Goal: Find specific page/section: Find specific page/section

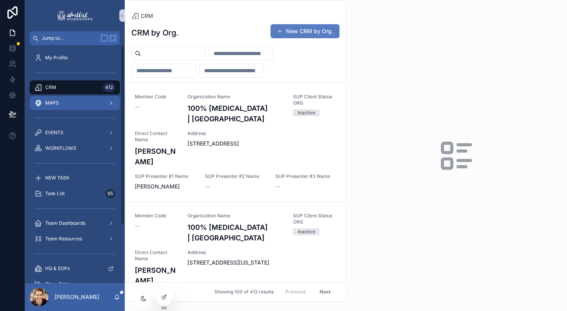
click at [63, 103] on div "MAPS" at bounding box center [74, 103] width 81 height 12
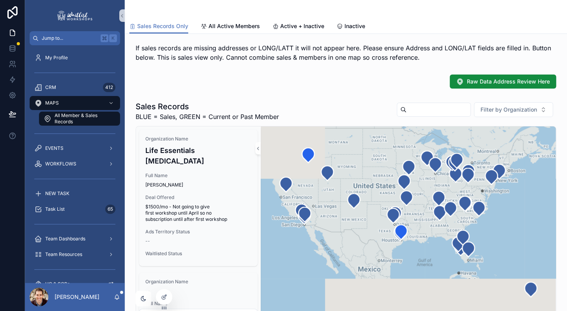
scroll to position [9, 0]
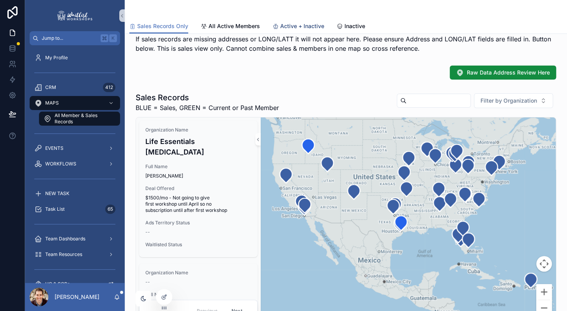
click at [287, 24] on span "Active + Inactive" at bounding box center [302, 26] width 44 height 8
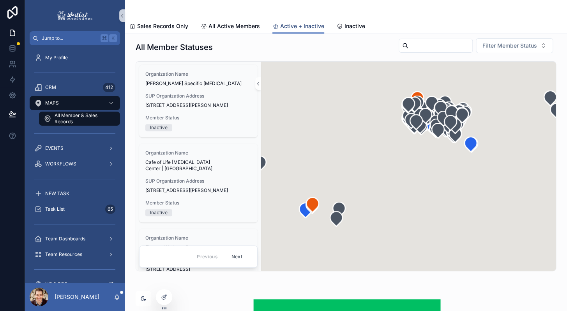
scroll to position [64, 0]
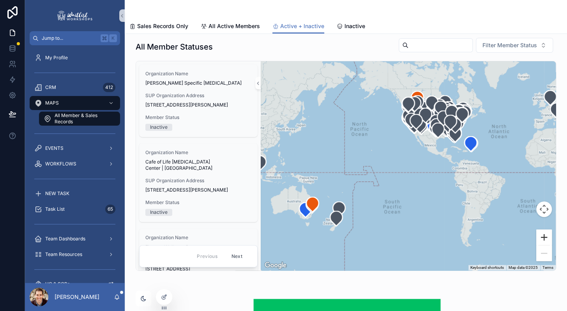
click at [545, 239] on button "Zoom in" at bounding box center [545, 237] width 16 height 16
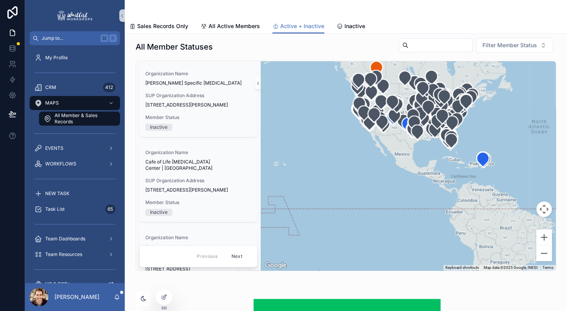
drag, startPoint x: 494, startPoint y: 201, endPoint x: 441, endPoint y: 233, distance: 61.5
click at [441, 233] on div "scrollable content" at bounding box center [408, 165] width 295 height 209
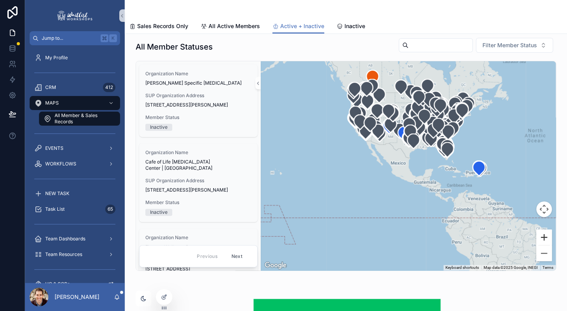
click at [542, 235] on button "Zoom in" at bounding box center [545, 237] width 16 height 16
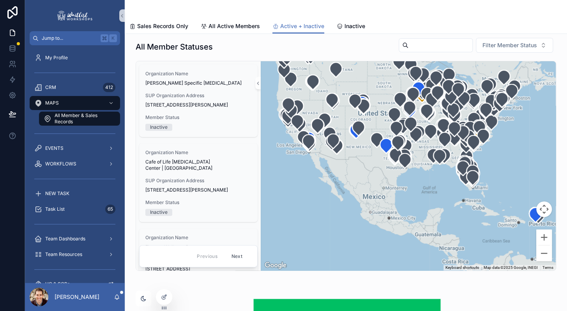
drag, startPoint x: 441, startPoint y: 209, endPoint x: 424, endPoint y: 262, distance: 54.9
click at [424, 261] on div "scrollable content" at bounding box center [408, 165] width 295 height 209
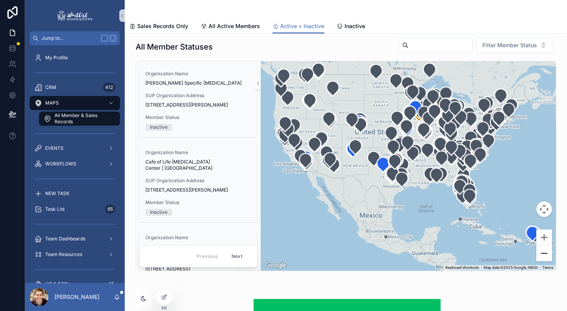
click at [544, 254] on button "Zoom out" at bounding box center [545, 253] width 16 height 16
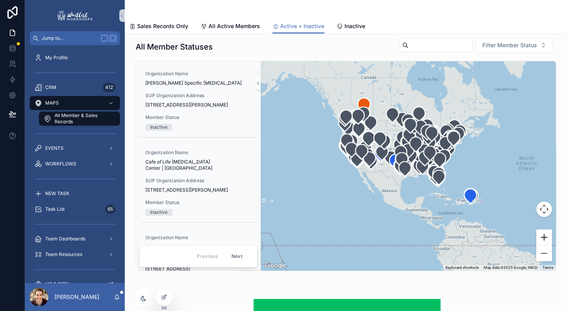
click at [545, 234] on button "Zoom in" at bounding box center [545, 237] width 16 height 16
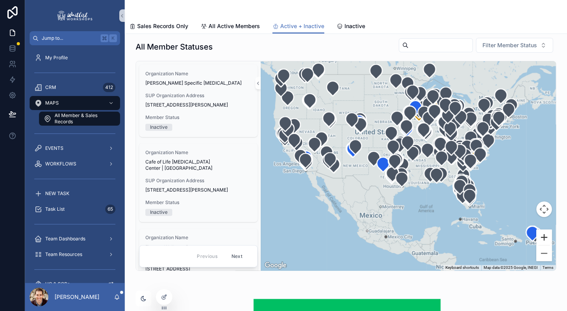
click at [545, 234] on button "Zoom in" at bounding box center [545, 237] width 16 height 16
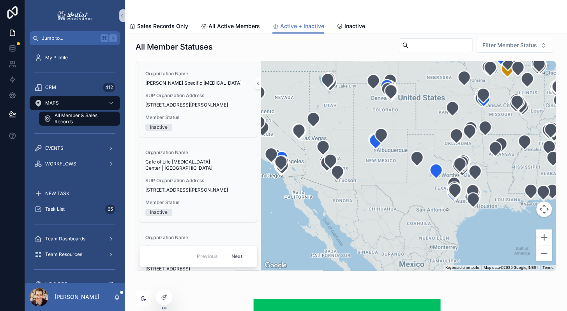
drag, startPoint x: 378, startPoint y: 237, endPoint x: 474, endPoint y: 235, distance: 95.9
click at [473, 235] on div "scrollable content" at bounding box center [408, 165] width 295 height 209
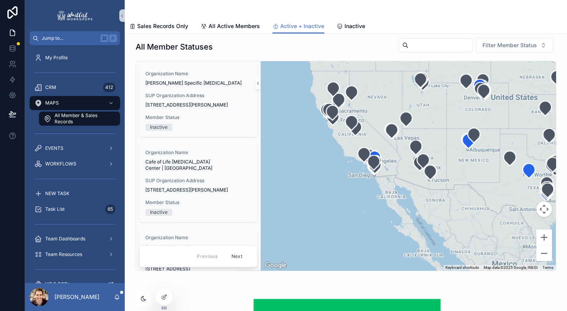
drag, startPoint x: 356, startPoint y: 207, endPoint x: 438, endPoint y: 209, distance: 82.3
click at [438, 209] on div "scrollable content" at bounding box center [408, 165] width 295 height 209
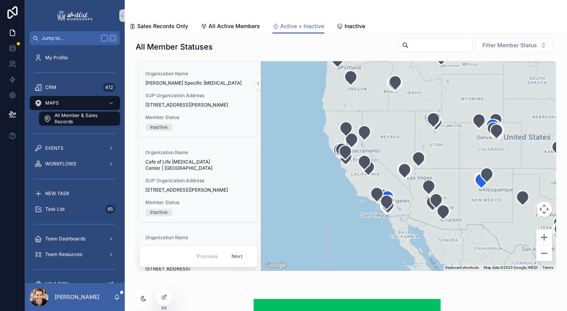
drag, startPoint x: 375, startPoint y: 175, endPoint x: 377, endPoint y: 214, distance: 39.0
click at [377, 214] on div "scrollable content" at bounding box center [408, 165] width 295 height 209
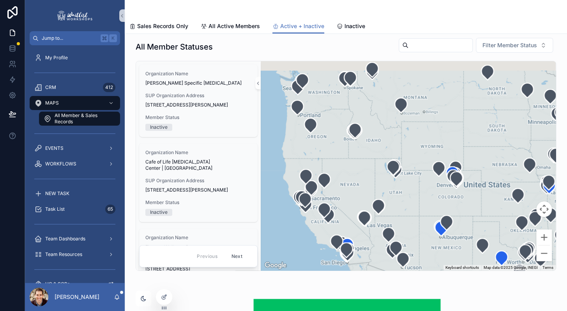
drag, startPoint x: 431, startPoint y: 143, endPoint x: 384, endPoint y: 195, distance: 69.3
click at [385, 194] on div "scrollable content" at bounding box center [408, 165] width 295 height 209
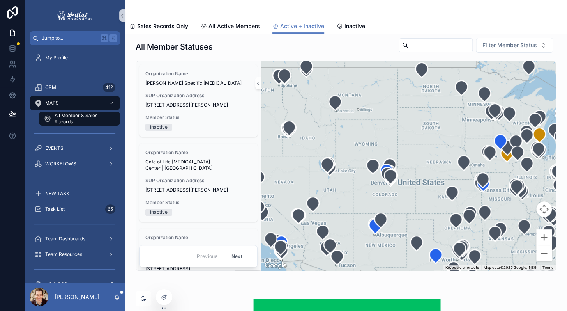
drag, startPoint x: 427, startPoint y: 149, endPoint x: 356, endPoint y: 142, distance: 70.9
click at [356, 142] on div "scrollable content" at bounding box center [408, 165] width 295 height 209
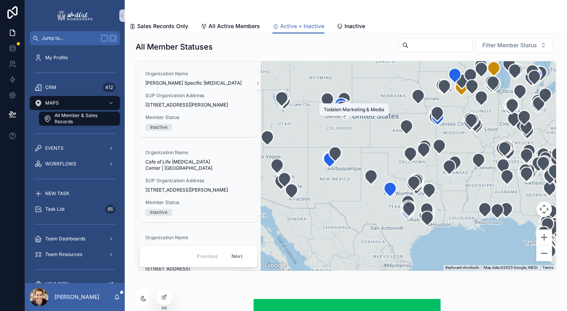
drag, startPoint x: 388, startPoint y: 190, endPoint x: 347, endPoint y: 112, distance: 88.9
click at [347, 112] on div "scrollable content" at bounding box center [408, 165] width 295 height 209
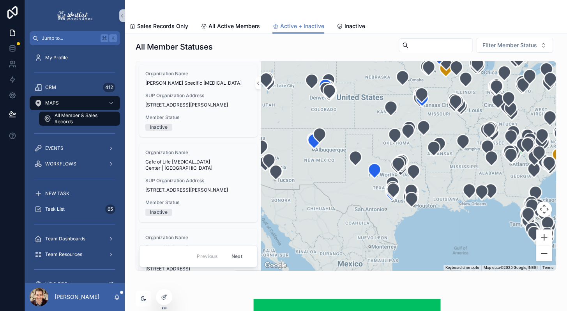
click at [546, 257] on button "Zoom out" at bounding box center [545, 253] width 16 height 16
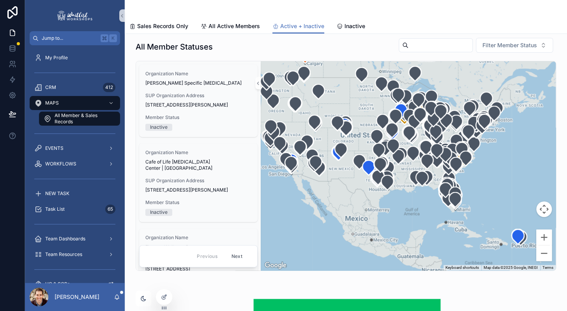
drag, startPoint x: 518, startPoint y: 156, endPoint x: 425, endPoint y: 175, distance: 94.3
click at [426, 175] on div "scrollable content" at bounding box center [408, 165] width 295 height 209
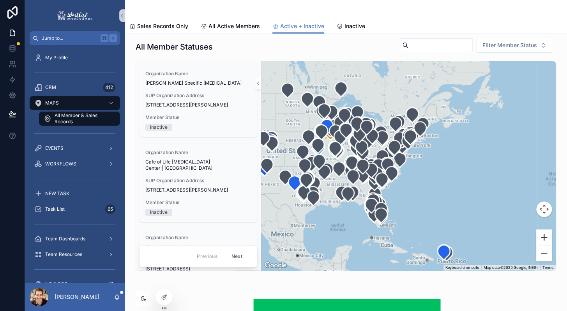
click at [547, 239] on button "Zoom in" at bounding box center [545, 237] width 16 height 16
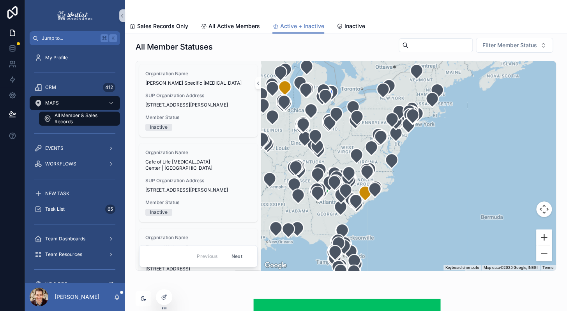
click at [547, 239] on button "Zoom in" at bounding box center [545, 237] width 16 height 16
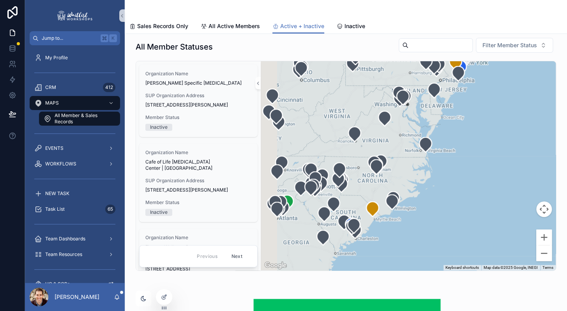
drag, startPoint x: 452, startPoint y: 215, endPoint x: 513, endPoint y: 179, distance: 70.6
click at [513, 180] on div "scrollable content" at bounding box center [408, 165] width 295 height 209
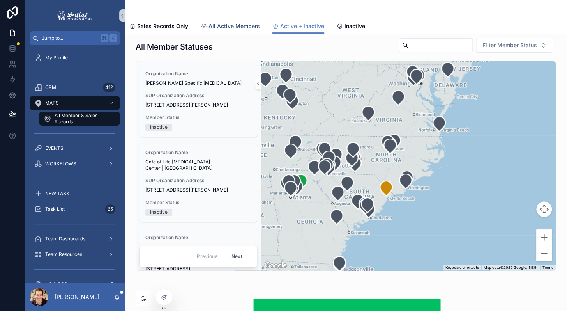
click at [226, 28] on span "All Active Members" at bounding box center [234, 26] width 51 height 8
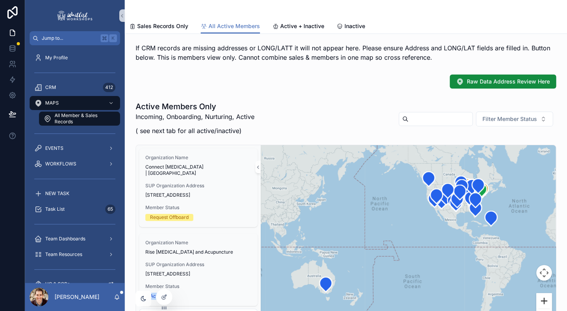
click at [547, 301] on button "Zoom in" at bounding box center [545, 301] width 16 height 16
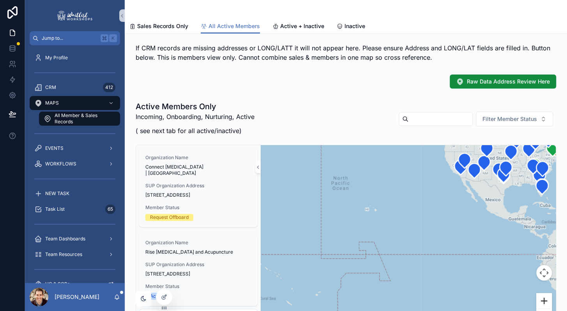
click at [547, 301] on button "Zoom in" at bounding box center [545, 301] width 16 height 16
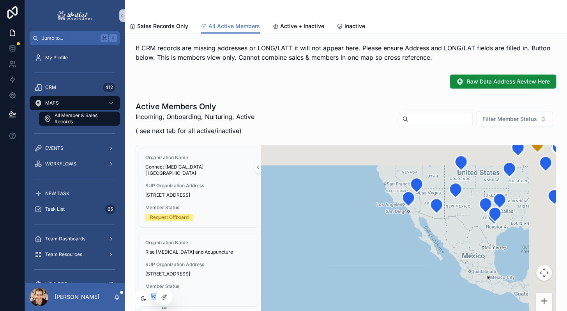
drag, startPoint x: 491, startPoint y: 205, endPoint x: 382, endPoint y: 304, distance: 147.1
click at [383, 303] on div "scrollable content" at bounding box center [408, 239] width 295 height 189
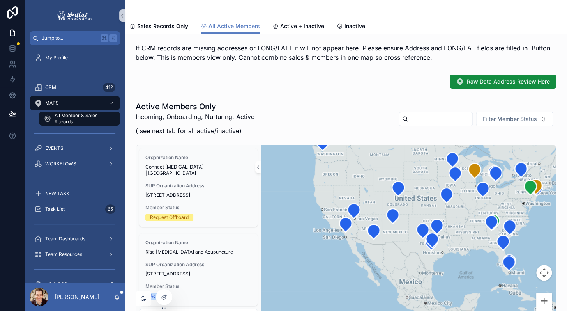
drag, startPoint x: 421, startPoint y: 242, endPoint x: 343, endPoint y: 262, distance: 80.6
click at [343, 262] on div "scrollable content" at bounding box center [408, 239] width 295 height 189
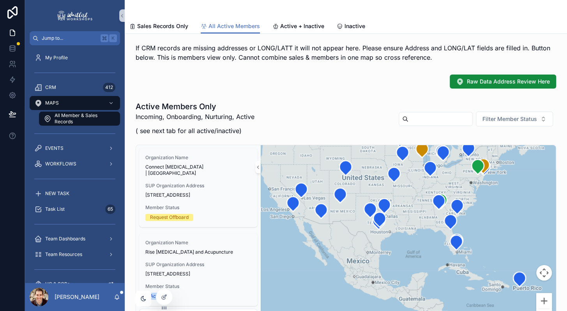
drag, startPoint x: 518, startPoint y: 265, endPoint x: 494, endPoint y: 235, distance: 38.3
click at [494, 234] on div "scrollable content" at bounding box center [408, 239] width 295 height 189
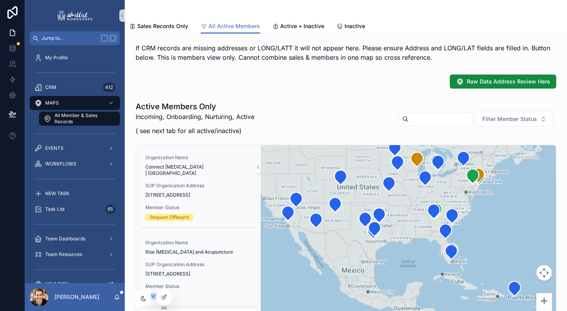
drag, startPoint x: 494, startPoint y: 230, endPoint x: 494, endPoint y: 243, distance: 13.7
click at [494, 243] on div "scrollable content" at bounding box center [408, 239] width 295 height 189
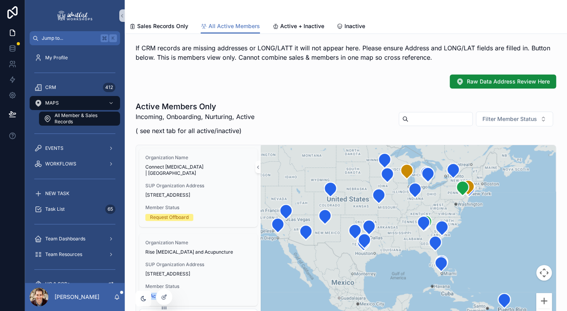
drag, startPoint x: 488, startPoint y: 217, endPoint x: 477, endPoint y: 231, distance: 17.8
click at [477, 231] on div "scrollable content" at bounding box center [408, 239] width 295 height 189
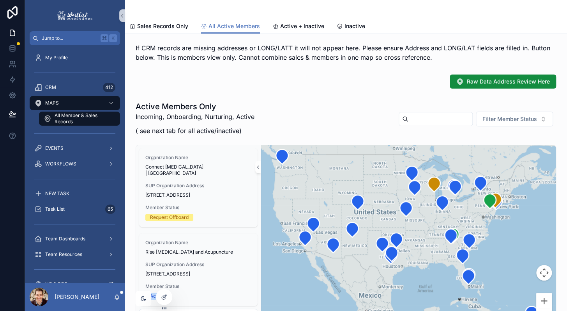
drag, startPoint x: 477, startPoint y: 231, endPoint x: 508, endPoint y: 244, distance: 33.2
click at [508, 244] on div "scrollable content" at bounding box center [408, 239] width 295 height 189
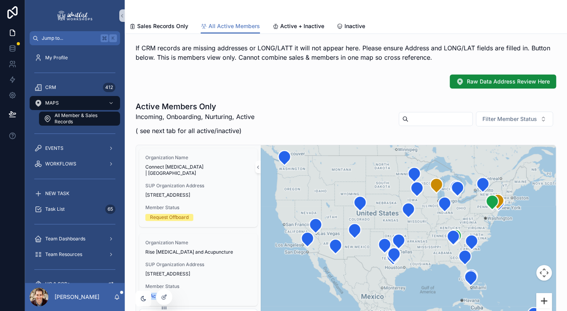
click at [547, 302] on button "Zoom in" at bounding box center [545, 301] width 16 height 16
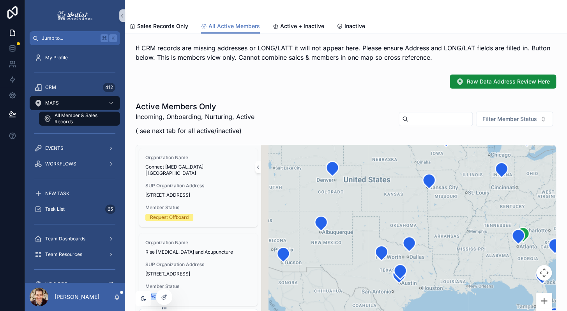
drag, startPoint x: 420, startPoint y: 235, endPoint x: 488, endPoint y: 205, distance: 74.2
click at [488, 205] on div "scrollable content" at bounding box center [408, 239] width 295 height 189
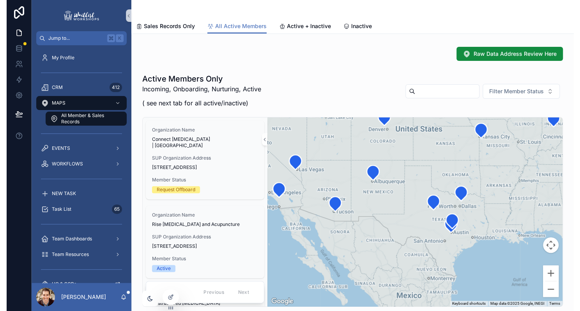
scroll to position [47, 0]
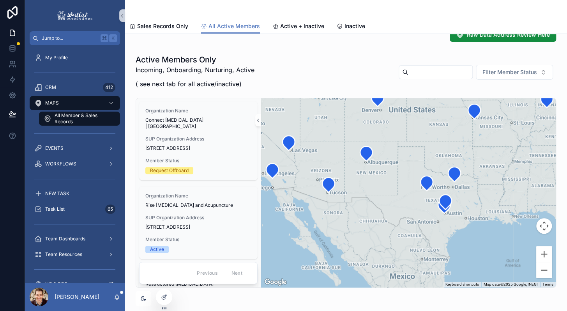
click at [545, 276] on button "Zoom out" at bounding box center [545, 270] width 16 height 16
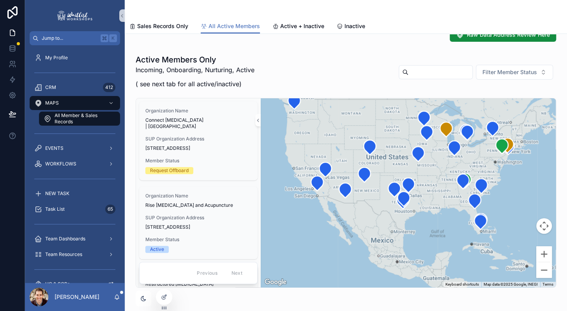
drag, startPoint x: 466, startPoint y: 197, endPoint x: 432, endPoint y: 208, distance: 35.4
click at [432, 208] on div "scrollable content" at bounding box center [408, 192] width 295 height 189
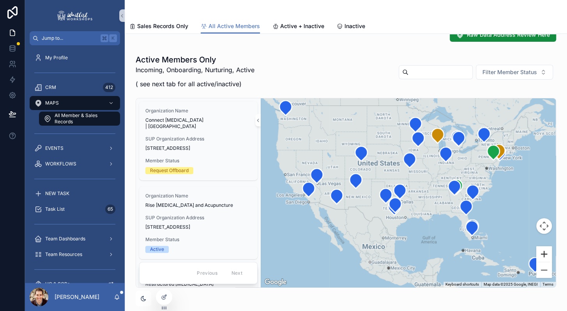
click at [549, 254] on button "Zoom in" at bounding box center [545, 254] width 16 height 16
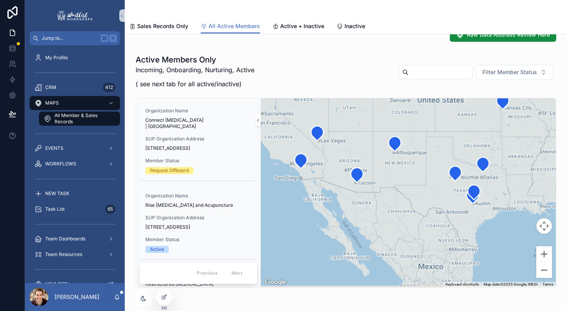
drag, startPoint x: 343, startPoint y: 244, endPoint x: 461, endPoint y: 210, distance: 123.0
click at [461, 210] on div "scrollable content" at bounding box center [408, 192] width 295 height 189
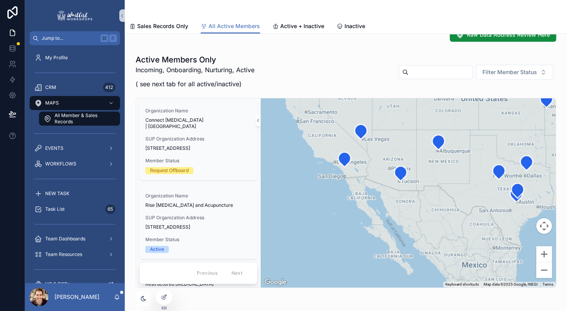
drag, startPoint x: 431, startPoint y: 182, endPoint x: 444, endPoint y: 182, distance: 13.3
click at [444, 182] on div "scrollable content" at bounding box center [408, 192] width 295 height 189
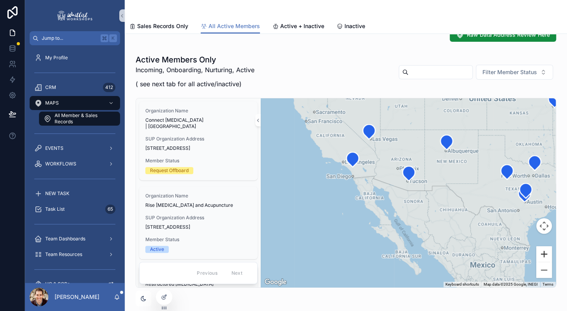
click at [545, 254] on button "Zoom in" at bounding box center [545, 254] width 16 height 16
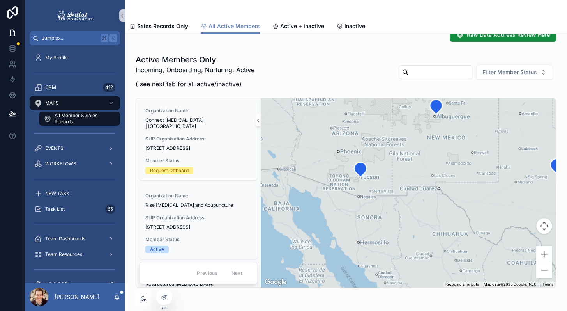
drag, startPoint x: 491, startPoint y: 190, endPoint x: 414, endPoint y: 225, distance: 84.8
click at [414, 225] on div "scrollable content" at bounding box center [408, 192] width 295 height 189
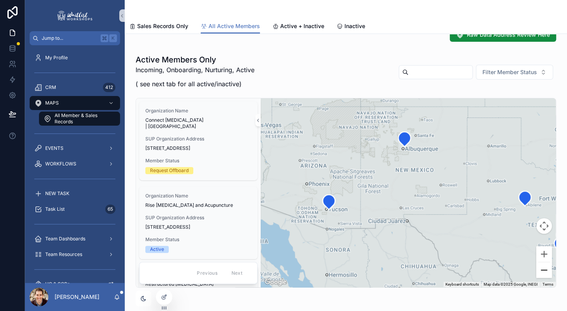
click at [546, 273] on button "Zoom out" at bounding box center [545, 270] width 16 height 16
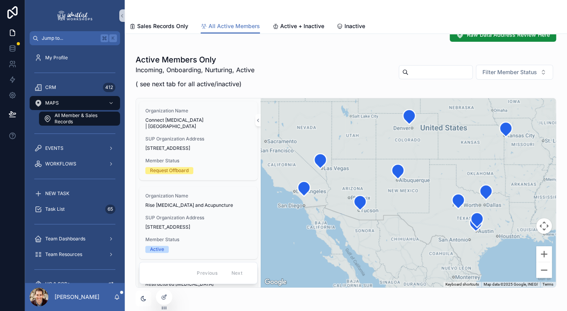
drag, startPoint x: 507, startPoint y: 197, endPoint x: 503, endPoint y: 206, distance: 10.3
click at [502, 206] on div "scrollable content" at bounding box center [408, 192] width 295 height 189
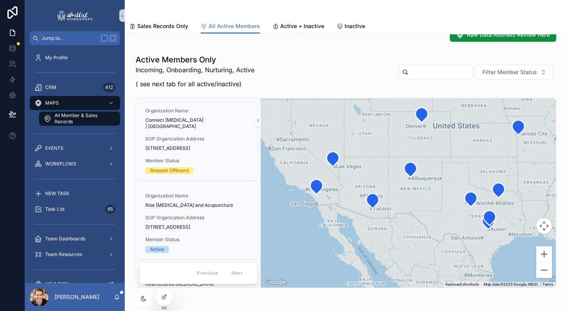
drag, startPoint x: 395, startPoint y: 225, endPoint x: 429, endPoint y: 233, distance: 34.1
click at [429, 233] on div "scrollable content" at bounding box center [408, 192] width 295 height 189
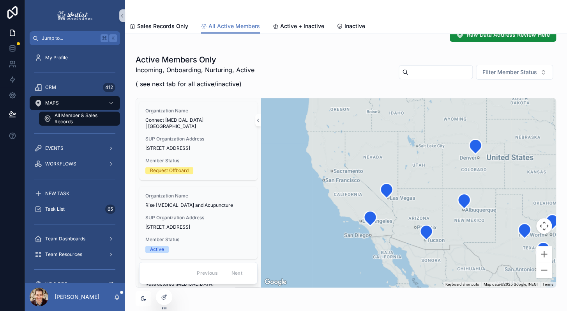
drag, startPoint x: 383, startPoint y: 206, endPoint x: 412, endPoint y: 241, distance: 44.8
click at [411, 241] on div "scrollable content" at bounding box center [408, 192] width 295 height 189
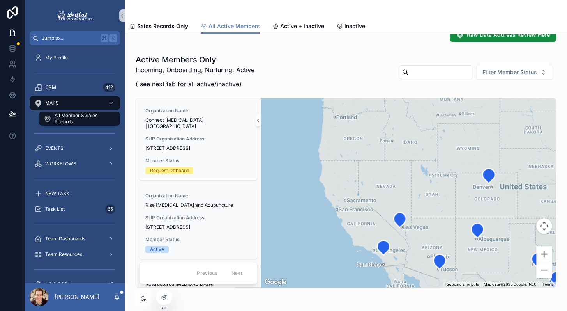
drag, startPoint x: 369, startPoint y: 205, endPoint x: 372, endPoint y: 243, distance: 37.1
click at [372, 243] on div "scrollable content" at bounding box center [408, 192] width 295 height 189
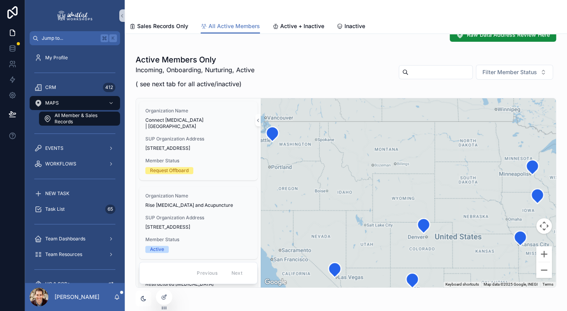
drag, startPoint x: 430, startPoint y: 141, endPoint x: 361, endPoint y: 166, distance: 73.5
click at [361, 166] on div "scrollable content" at bounding box center [408, 192] width 295 height 189
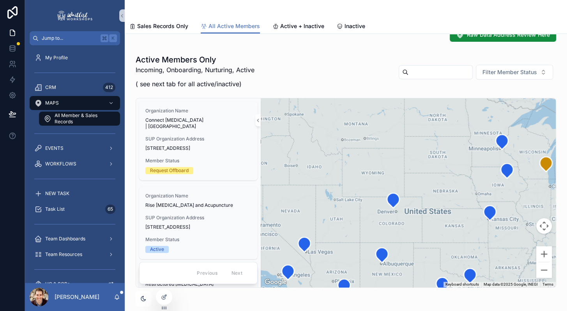
drag, startPoint x: 437, startPoint y: 184, endPoint x: 407, endPoint y: 158, distance: 39.8
click at [407, 158] on div "scrollable content" at bounding box center [408, 192] width 295 height 189
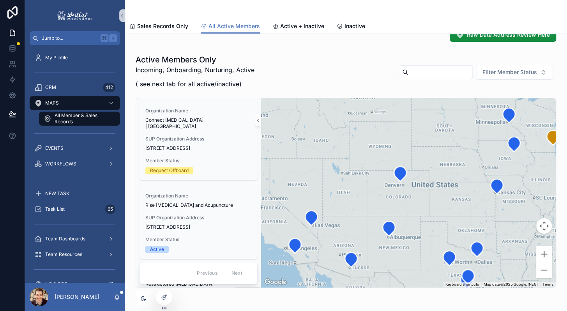
drag, startPoint x: 378, startPoint y: 226, endPoint x: 385, endPoint y: 195, distance: 31.2
click at [385, 195] on div "scrollable content" at bounding box center [408, 192] width 295 height 189
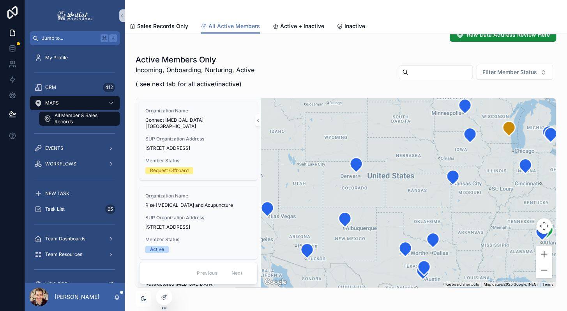
drag, startPoint x: 391, startPoint y: 204, endPoint x: 313, endPoint y: 206, distance: 78.0
click at [313, 205] on div "scrollable content" at bounding box center [408, 192] width 295 height 189
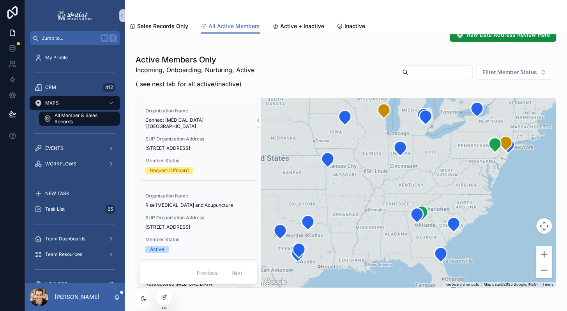
drag, startPoint x: 433, startPoint y: 197, endPoint x: 348, endPoint y: 179, distance: 87.0
click at [348, 179] on div "scrollable content" at bounding box center [408, 192] width 295 height 189
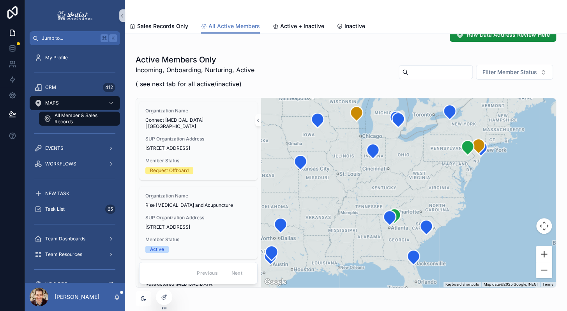
click at [544, 251] on button "Zoom in" at bounding box center [545, 254] width 16 height 16
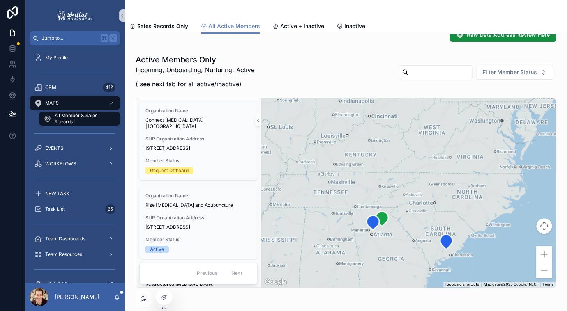
drag, startPoint x: 473, startPoint y: 253, endPoint x: 475, endPoint y: 223, distance: 29.3
click at [475, 223] on div "scrollable content" at bounding box center [408, 192] width 295 height 189
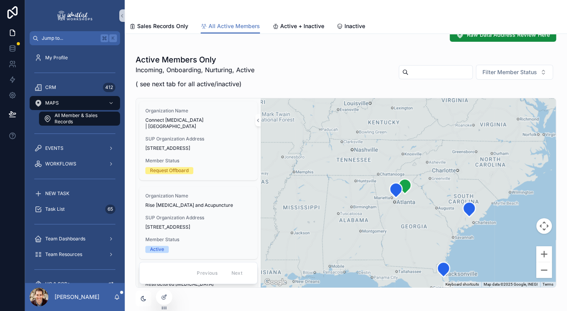
drag, startPoint x: 364, startPoint y: 255, endPoint x: 390, endPoint y: 219, distance: 44.6
click at [390, 219] on div "scrollable content" at bounding box center [408, 192] width 295 height 189
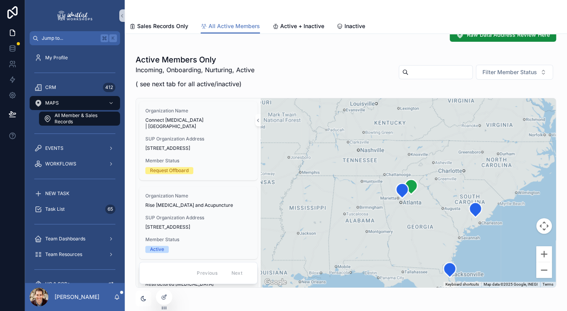
drag, startPoint x: 363, startPoint y: 218, endPoint x: 374, endPoint y: 225, distance: 12.8
click at [374, 225] on div "scrollable content" at bounding box center [408, 192] width 295 height 189
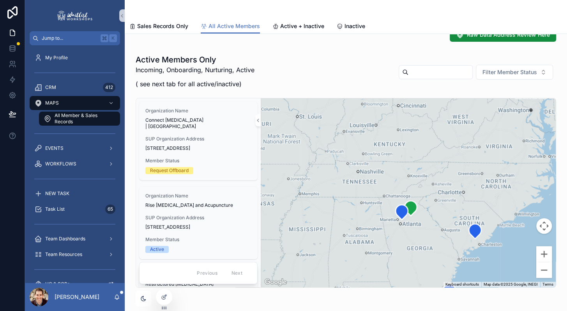
drag, startPoint x: 330, startPoint y: 192, endPoint x: 320, endPoint y: 235, distance: 44.2
click at [320, 234] on div "scrollable content" at bounding box center [408, 192] width 295 height 189
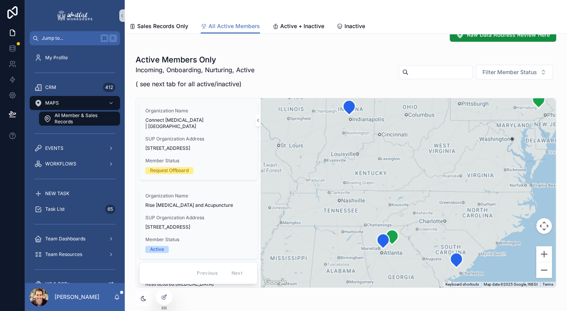
drag, startPoint x: 503, startPoint y: 200, endPoint x: 475, endPoint y: 205, distance: 28.9
click at [475, 205] on div "scrollable content" at bounding box center [408, 192] width 295 height 189
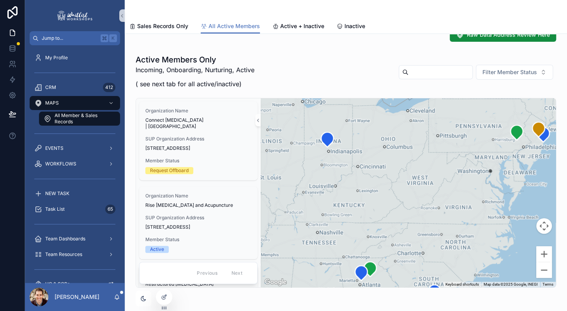
drag, startPoint x: 466, startPoint y: 171, endPoint x: 462, endPoint y: 200, distance: 29.2
click at [462, 200] on div "scrollable content" at bounding box center [408, 192] width 295 height 189
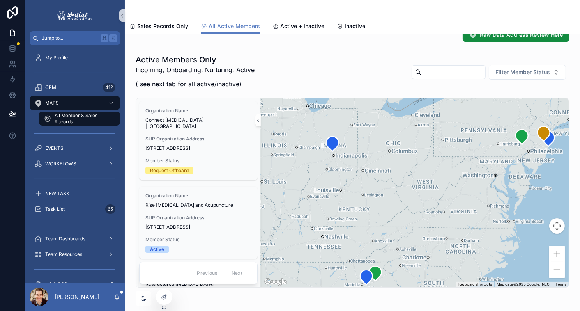
click at [560, 274] on button "Zoom out" at bounding box center [557, 270] width 16 height 16
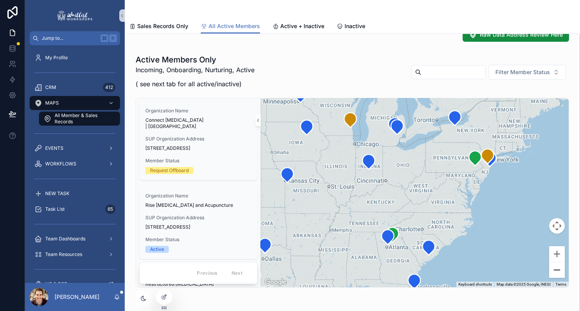
click at [560, 274] on button "Zoom out" at bounding box center [557, 270] width 16 height 16
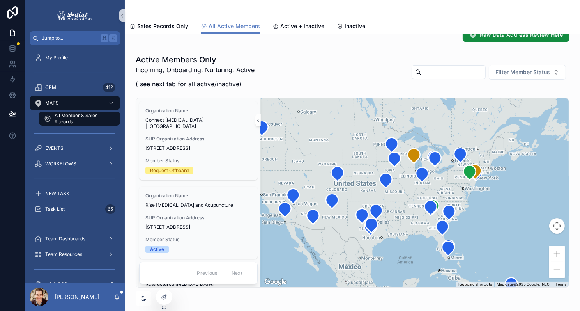
drag, startPoint x: 373, startPoint y: 205, endPoint x: 437, endPoint y: 209, distance: 64.0
click at [437, 209] on div "scrollable content" at bounding box center [415, 192] width 308 height 189
